Goal: Subscribe to service/newsletter

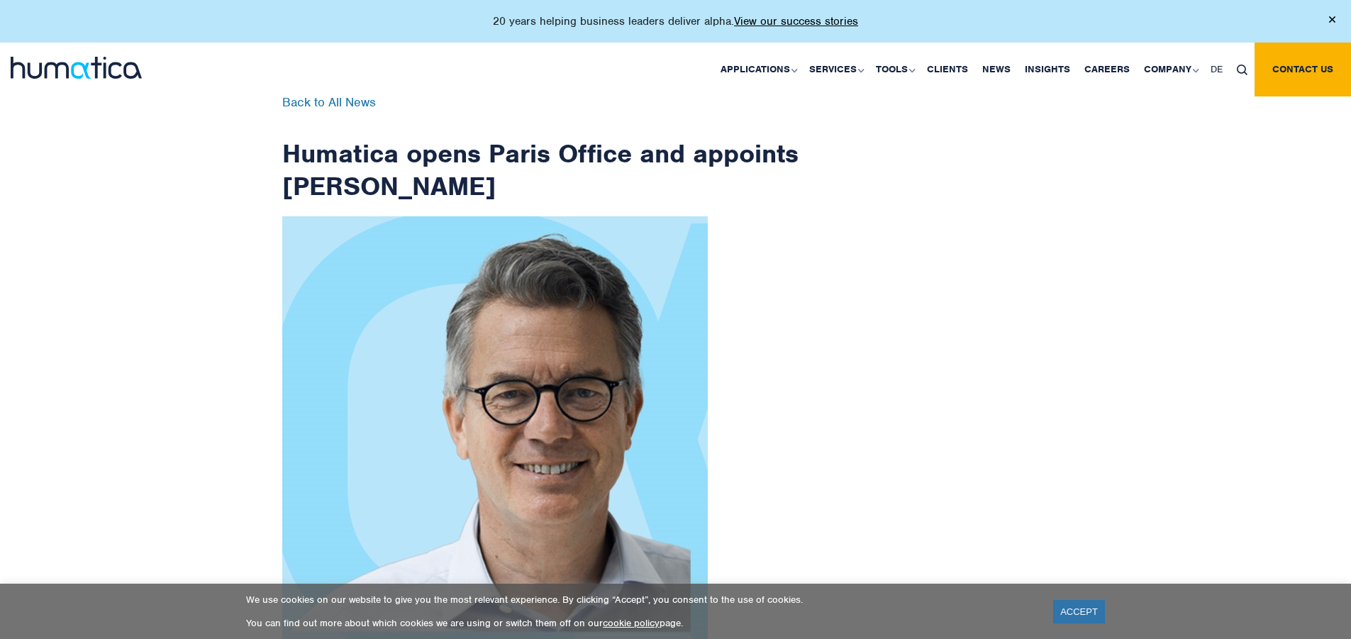
scroll to position [2263, 0]
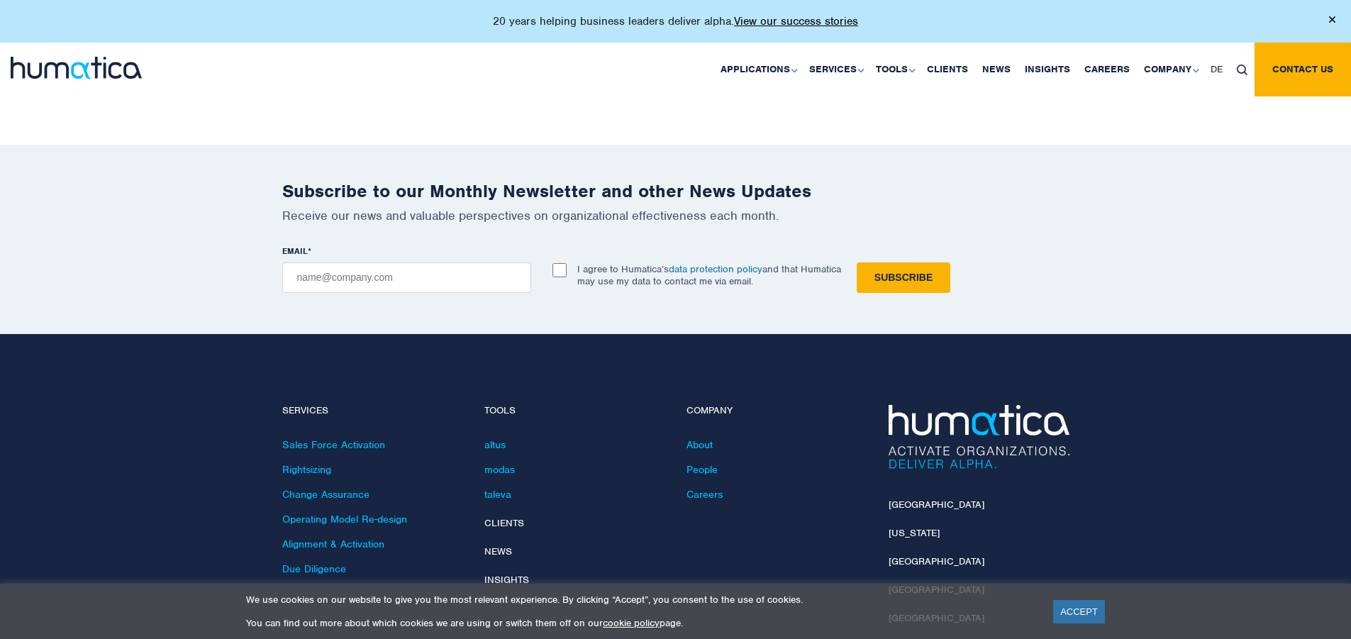
checkbox input "true"
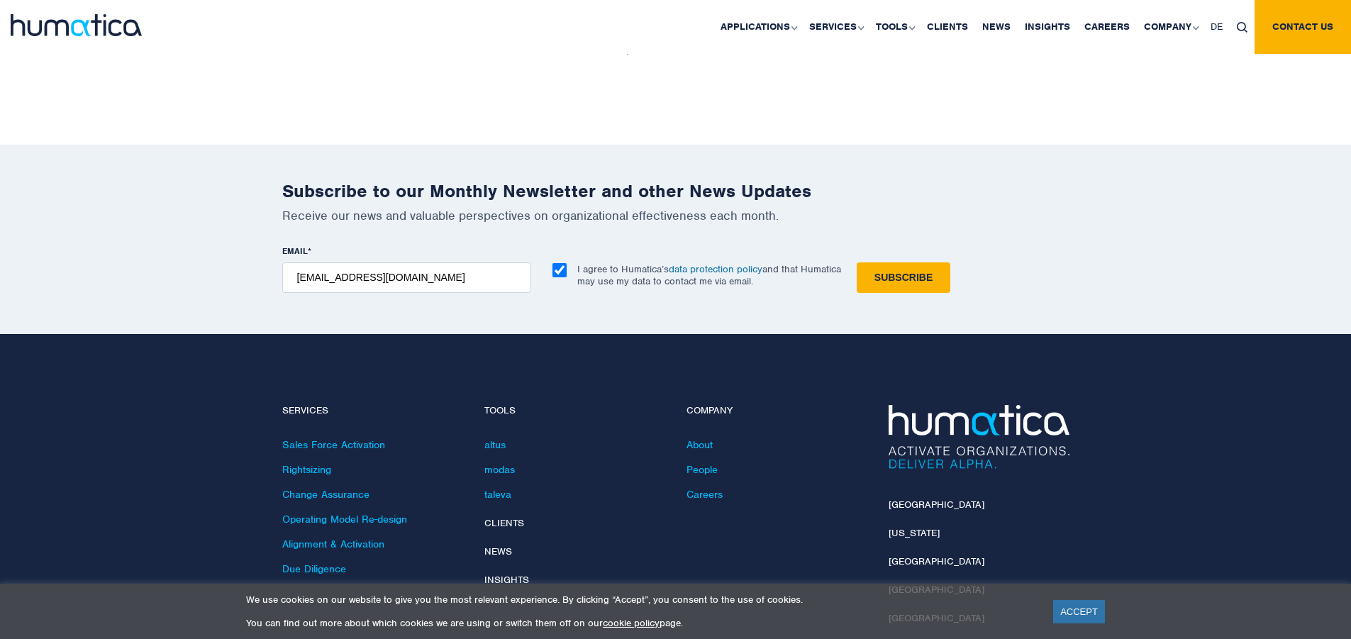
type input "[EMAIL_ADDRESS][DOMAIN_NAME]"
click at [857, 262] on input "Subscribe" at bounding box center [904, 277] width 94 height 31
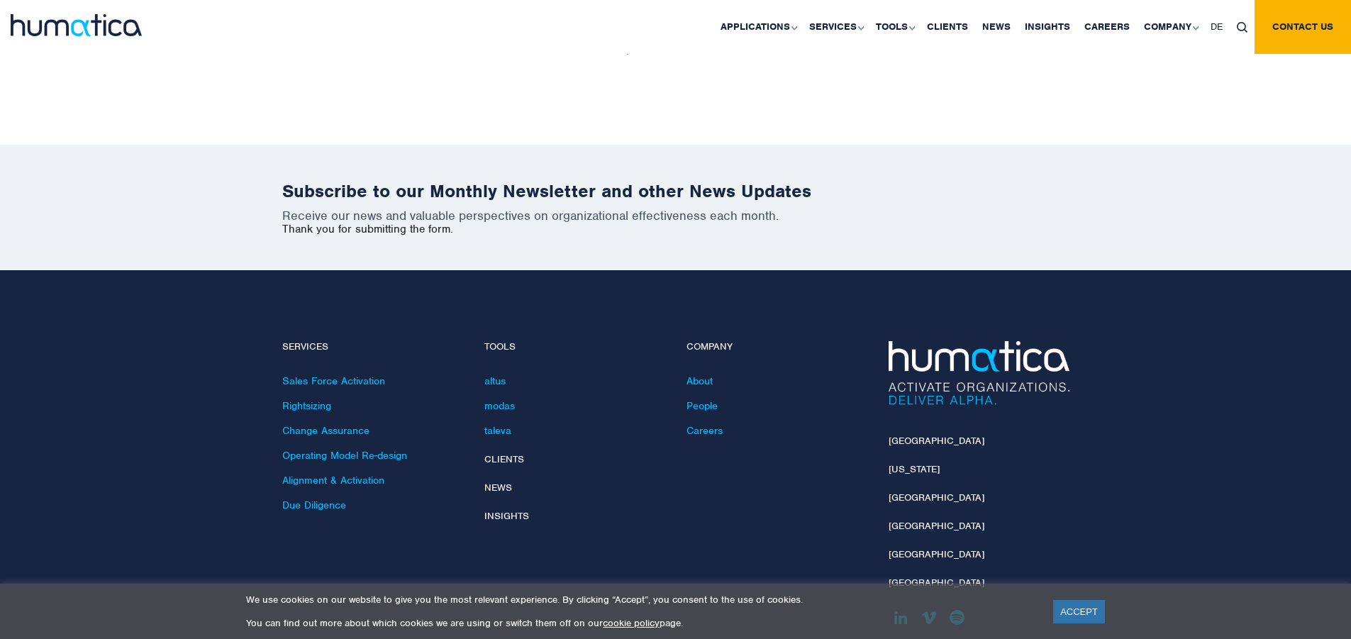
scroll to position [2199, 0]
